Goal: Task Accomplishment & Management: Manage account settings

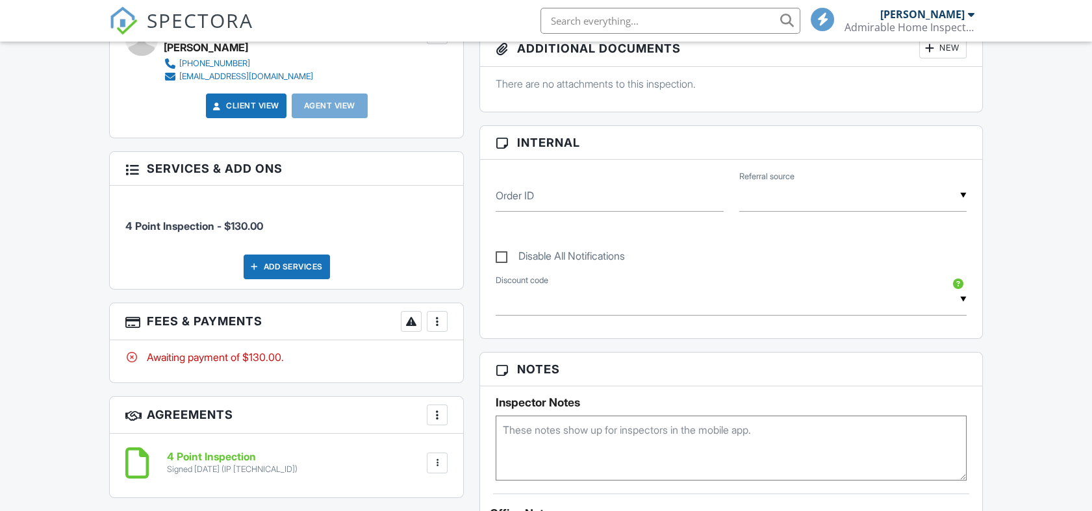
scroll to position [577, 0]
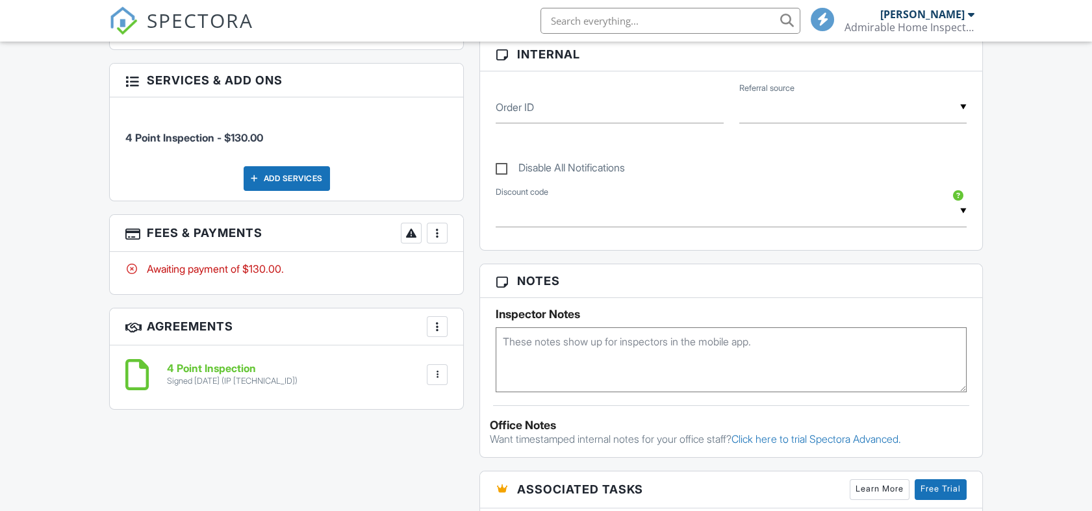
click at [440, 235] on div at bounding box center [437, 233] width 13 height 13
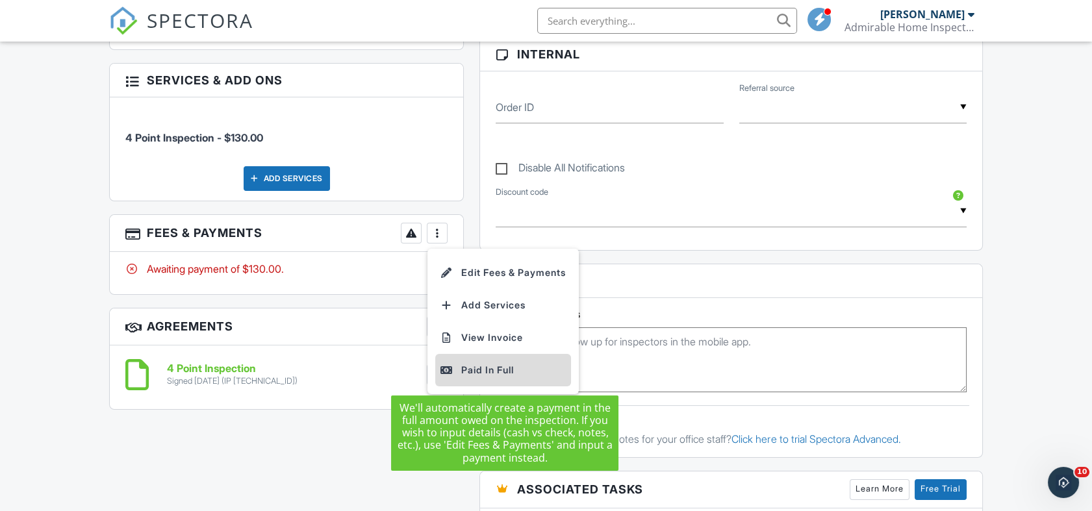
scroll to position [0, 0]
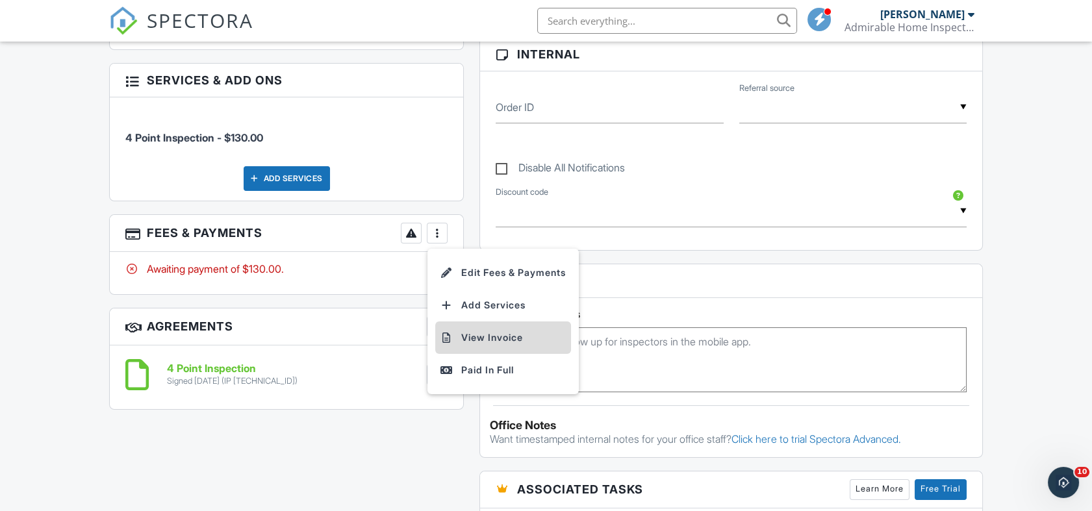
click at [481, 338] on li "View Invoice" at bounding box center [503, 338] width 136 height 32
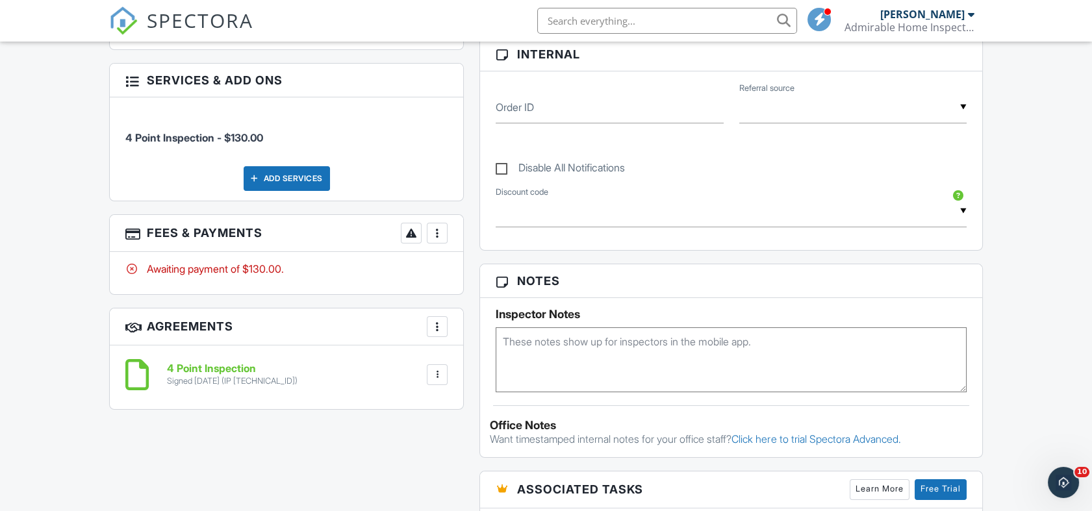
click at [437, 231] on div at bounding box center [437, 233] width 13 height 13
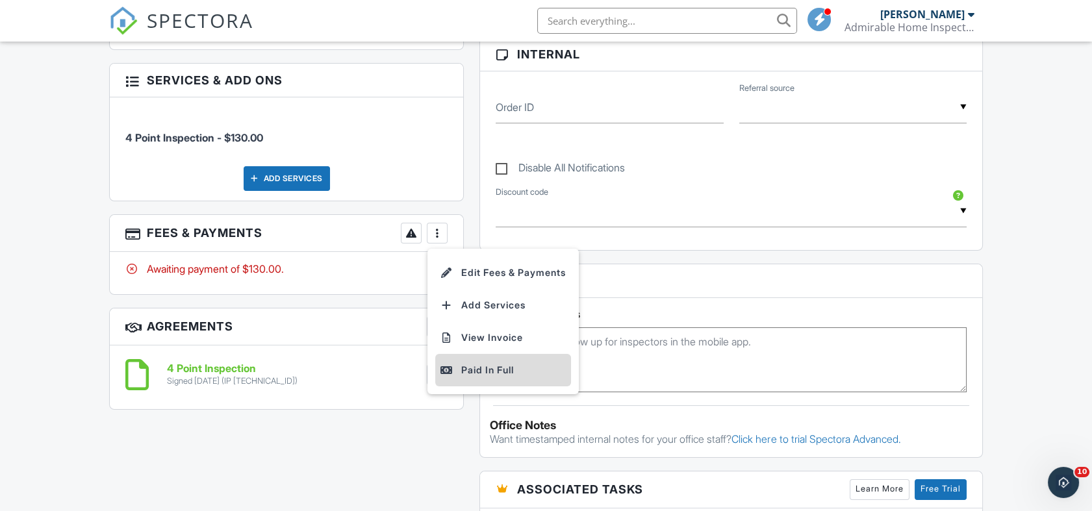
click at [478, 372] on div "Paid In Full" at bounding box center [502, 371] width 125 height 16
